Goal: Information Seeking & Learning: Learn about a topic

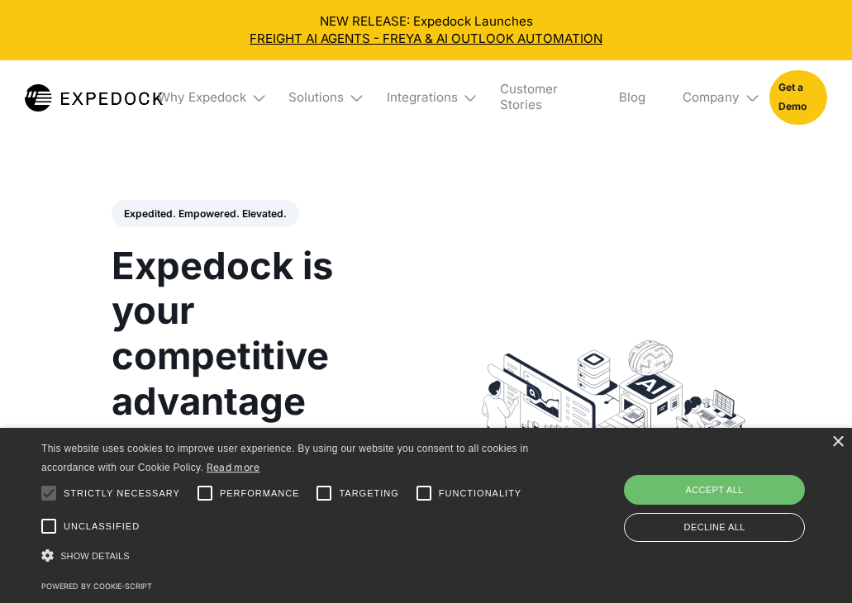
select select
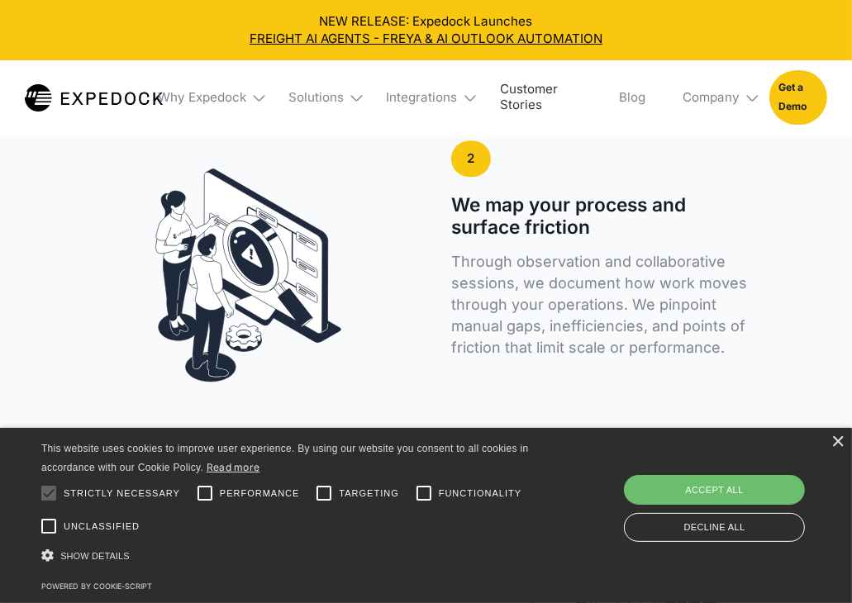
scroll to position [3143, 0]
click at [720, 103] on div "Company" at bounding box center [711, 98] width 57 height 16
click at [711, 153] on link "About Us" at bounding box center [713, 156] width 87 height 40
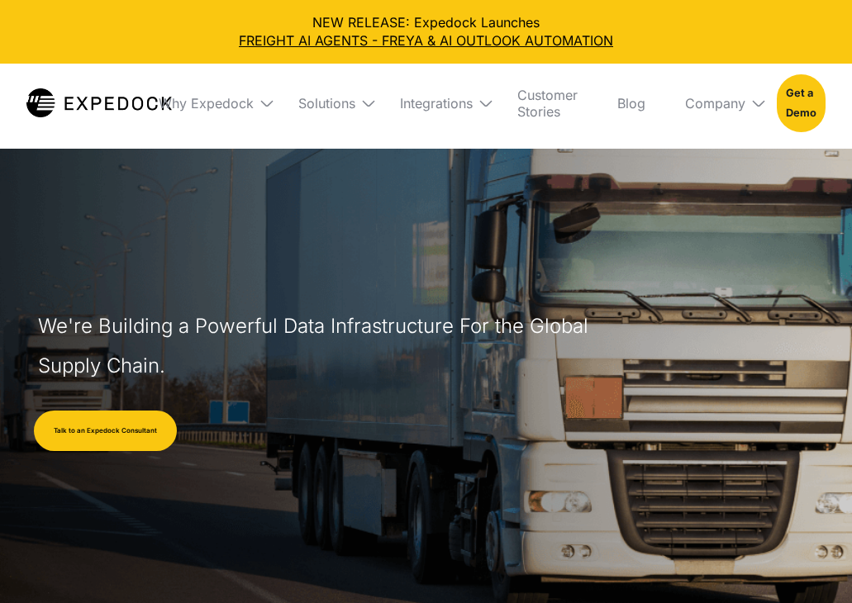
select select
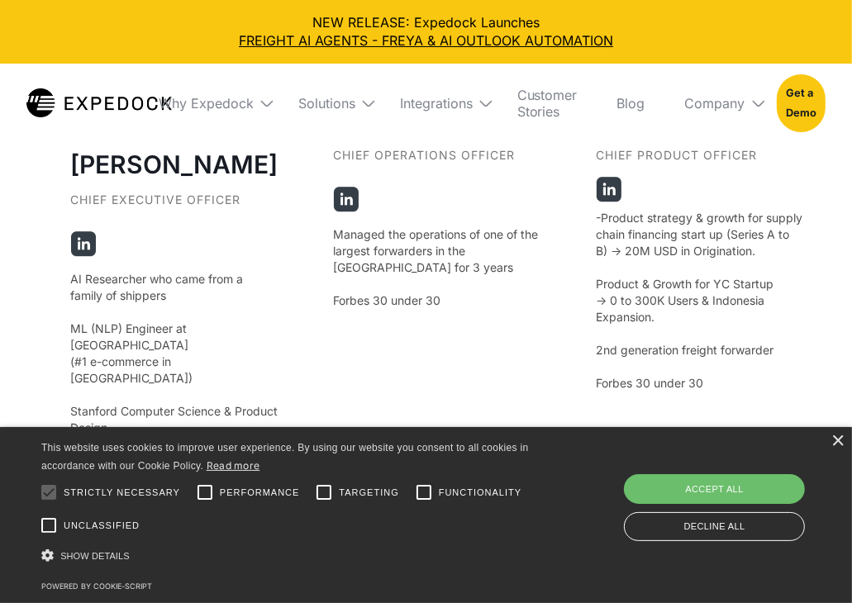
scroll to position [3218, 0]
